Goal: Find specific page/section: Find specific page/section

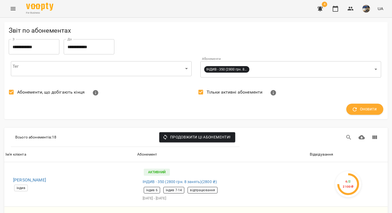
scroll to position [179, 0]
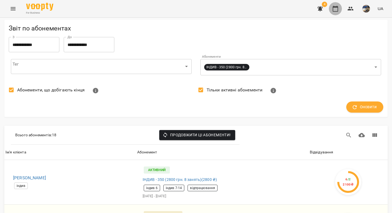
click at [336, 8] on icon "button" at bounding box center [335, 8] width 7 height 7
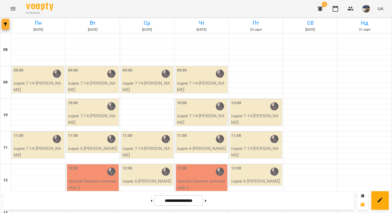
click at [7, 25] on icon "button" at bounding box center [5, 24] width 3 height 3
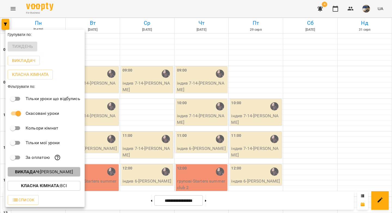
click at [47, 173] on p "Викладач : [PERSON_NAME]" at bounding box center [44, 172] width 58 height 7
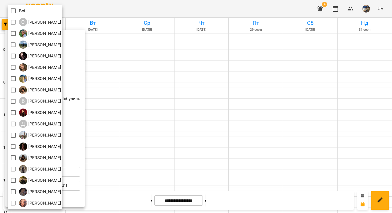
click at [136, 120] on div at bounding box center [196, 106] width 392 height 213
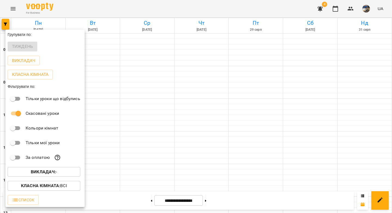
click at [33, 172] on b "Викладач :" at bounding box center [43, 171] width 25 height 5
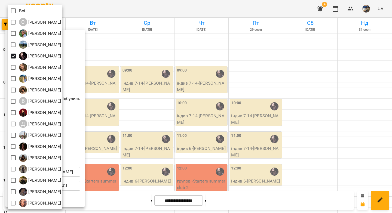
click at [132, 52] on div at bounding box center [196, 106] width 392 height 213
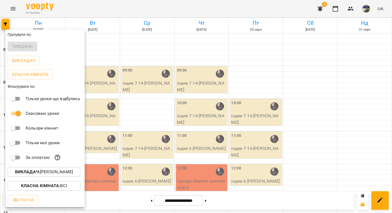
click at [130, 52] on div at bounding box center [196, 106] width 392 height 213
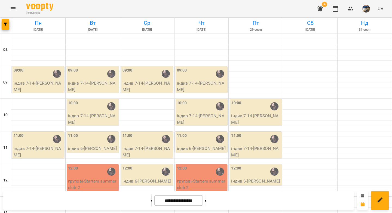
click at [151, 201] on button at bounding box center [151, 200] width 1 height 12
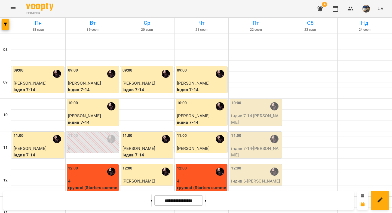
click at [151, 200] on icon at bounding box center [151, 201] width 1 height 2
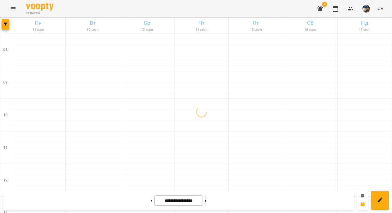
click at [206, 201] on button at bounding box center [205, 200] width 1 height 12
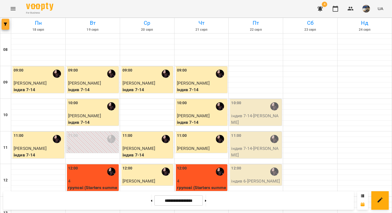
click at [4, 26] on button "button" at bounding box center [6, 24] width 8 height 11
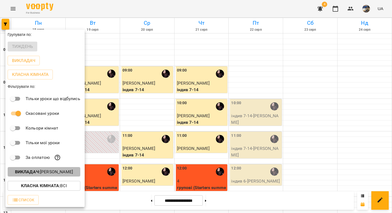
click at [40, 172] on p "Викладач : [PERSON_NAME]" at bounding box center [44, 172] width 58 height 7
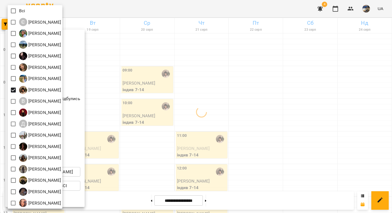
click at [113, 79] on div at bounding box center [196, 106] width 392 height 213
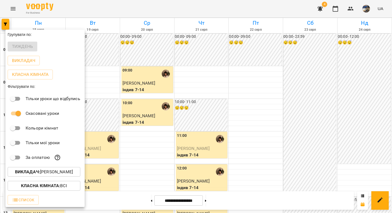
click at [114, 72] on div at bounding box center [196, 106] width 392 height 213
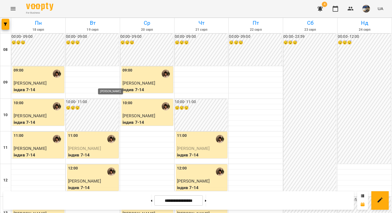
scroll to position [189, 0]
click at [7, 27] on button "button" at bounding box center [6, 24] width 8 height 11
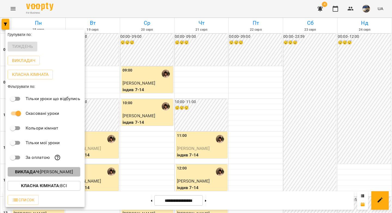
click at [39, 175] on p "Викладач : [PERSON_NAME]" at bounding box center [44, 172] width 58 height 7
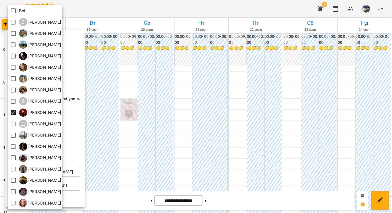
click at [124, 87] on div at bounding box center [196, 106] width 392 height 213
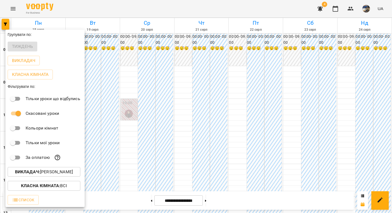
click at [126, 93] on div at bounding box center [196, 106] width 392 height 213
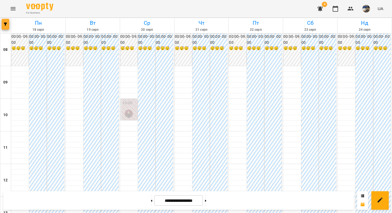
click at [7, 25] on icon "button" at bounding box center [5, 24] width 3 height 3
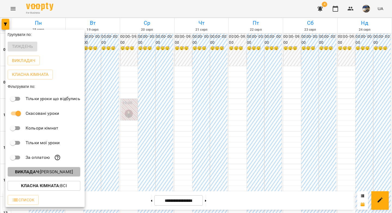
click at [39, 173] on p "Викладач : [PERSON_NAME]" at bounding box center [44, 172] width 58 height 7
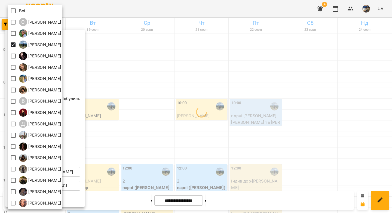
click at [126, 55] on div at bounding box center [196, 106] width 392 height 213
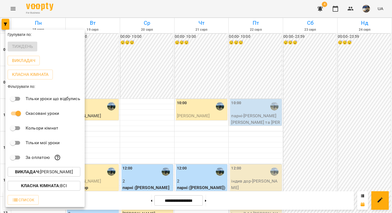
click at [131, 66] on div at bounding box center [196, 106] width 392 height 213
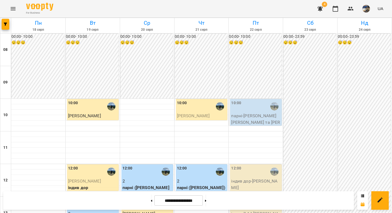
scroll to position [227, 0]
click at [4, 26] on button "button" at bounding box center [6, 24] width 8 height 11
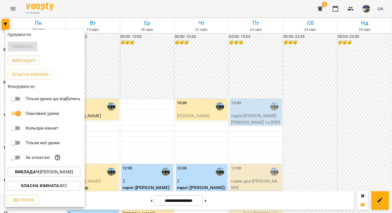
click at [26, 174] on b "Викладач :" at bounding box center [27, 171] width 25 height 5
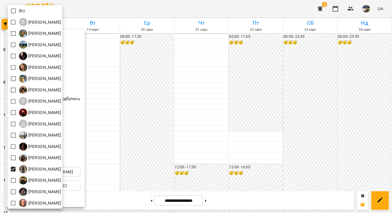
click at [100, 126] on div at bounding box center [196, 106] width 392 height 213
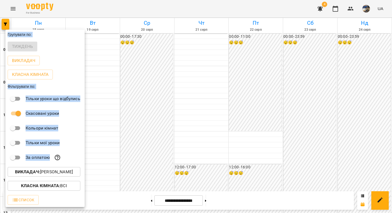
click at [102, 121] on div at bounding box center [196, 106] width 392 height 213
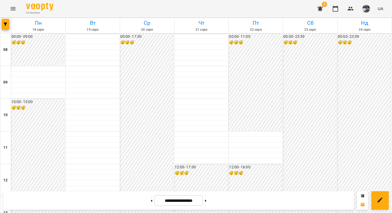
scroll to position [0, 0]
click at [5, 24] on icon "button" at bounding box center [5, 24] width 3 height 3
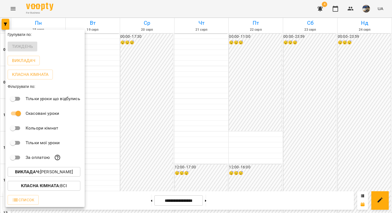
click at [51, 175] on p "Викладач : [PERSON_NAME]" at bounding box center [44, 172] width 58 height 7
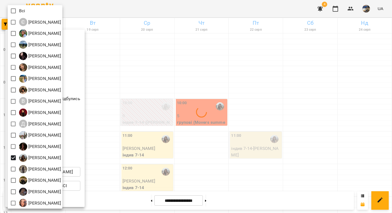
click at [137, 71] on div at bounding box center [196, 106] width 392 height 213
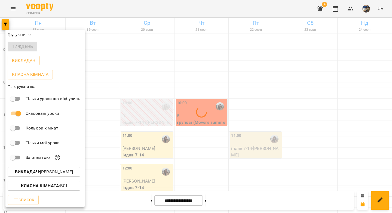
click at [135, 75] on div "Всі Є [PERSON_NAME] [PERSON_NAME] [PERSON_NAME] Родін [PERSON_NAME] [PERSON_NAM…" at bounding box center [196, 106] width 392 height 213
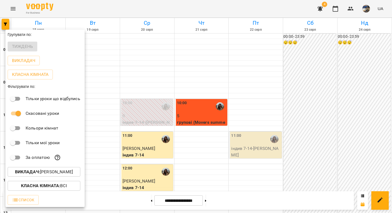
click at [113, 75] on div at bounding box center [196, 106] width 392 height 213
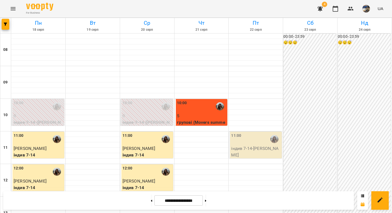
scroll to position [121, 0]
click at [151, 201] on icon at bounding box center [151, 201] width 1 height 2
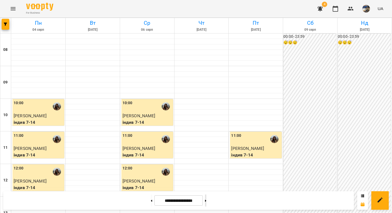
click at [206, 201] on button at bounding box center [205, 200] width 1 height 12
type input "**********"
drag, startPoint x: 268, startPoint y: 144, endPoint x: 243, endPoint y: 145, distance: 25.3
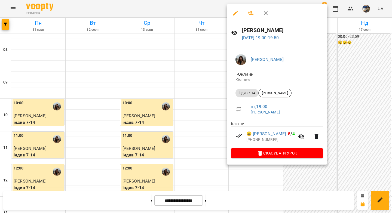
copy span "[PERSON_NAME]"
click at [151, 111] on div at bounding box center [196, 106] width 392 height 213
